Goal: Check status: Check status

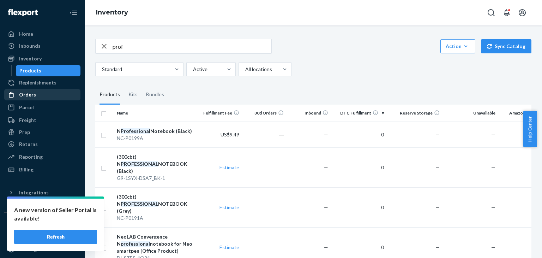
click at [29, 94] on div "Orders" at bounding box center [27, 94] width 17 height 7
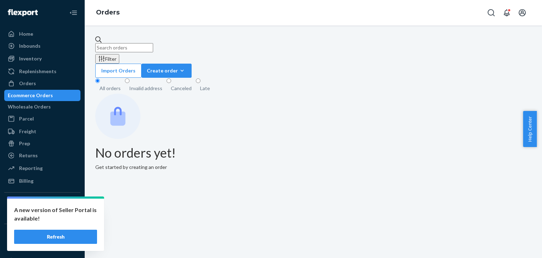
drag, startPoint x: 190, startPoint y: 48, endPoint x: 117, endPoint y: 44, distance: 73.1
click at [117, 44] on input "text" at bounding box center [124, 47] width 58 height 9
paste input "18662"
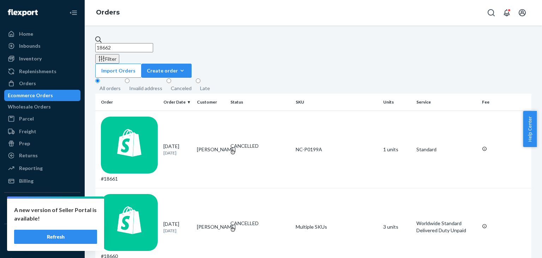
click at [153, 43] on input "18662" at bounding box center [124, 47] width 58 height 9
type input "18662"
click at [37, 56] on div "Inventory" at bounding box center [30, 58] width 23 height 7
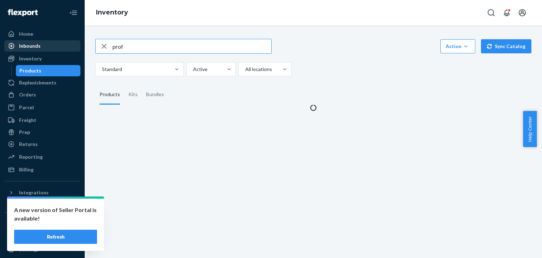
drag, startPoint x: 92, startPoint y: 47, endPoint x: 5, endPoint y: 48, distance: 86.4
click at [6, 48] on div "Home Inbounds Shipping Plans Problems Inventory Products Replenishments Orders …" at bounding box center [271, 129] width 542 height 258
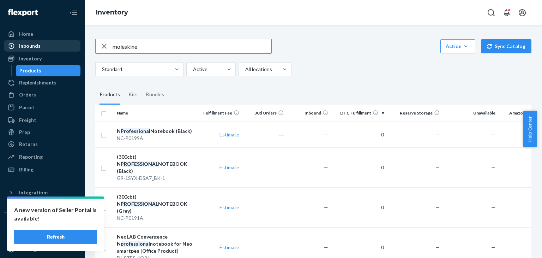
type input "moleskine"
